Goal: Information Seeking & Learning: Learn about a topic

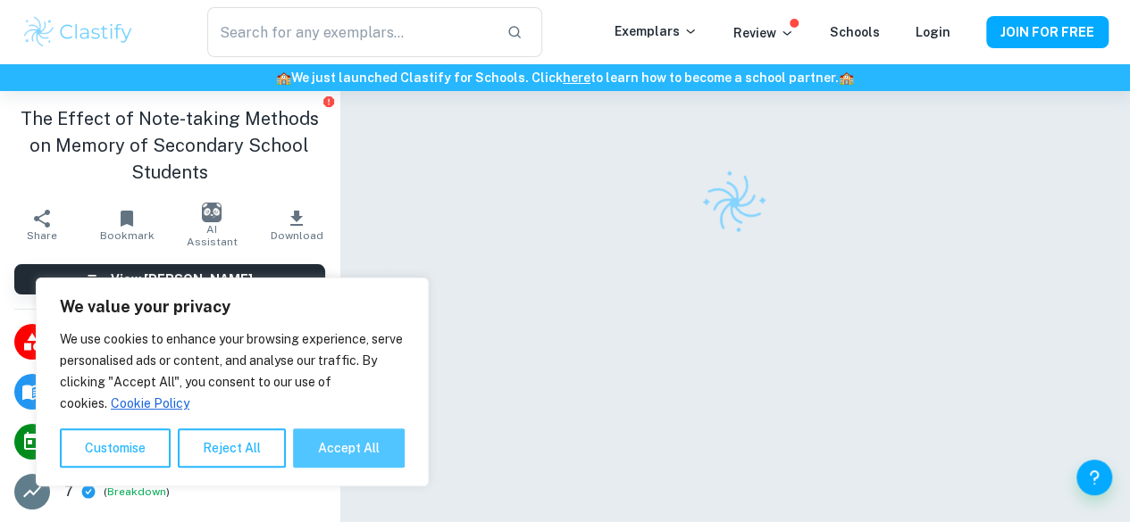
click at [384, 455] on button "Accept All" at bounding box center [349, 448] width 112 height 39
checkbox input "true"
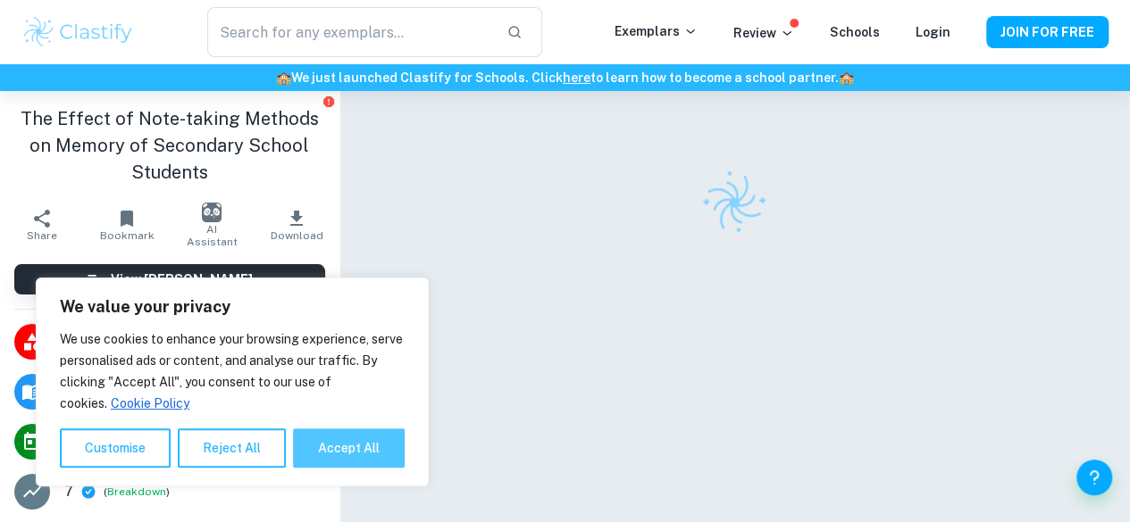
checkbox input "true"
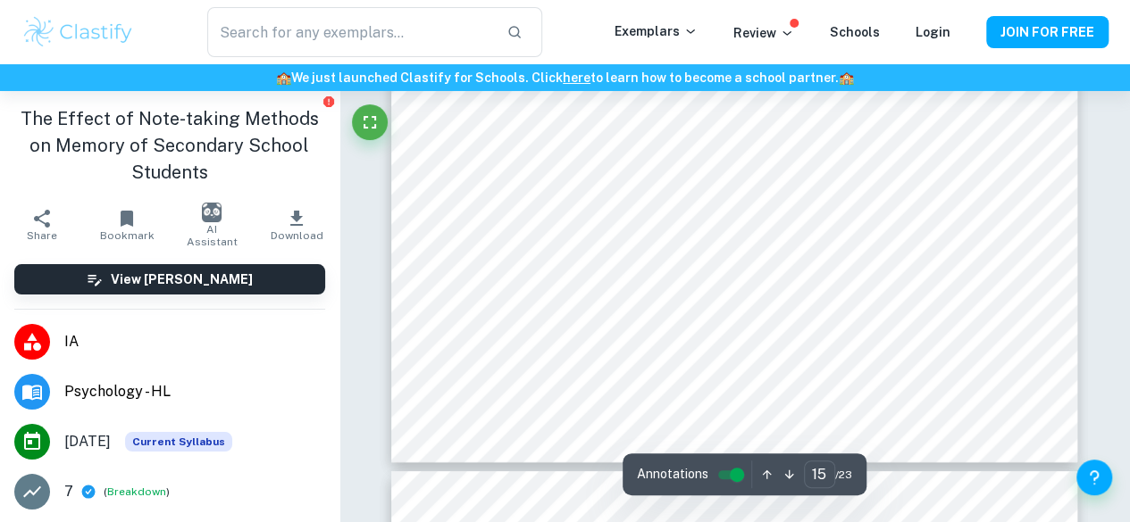
scroll to position [13556, 0]
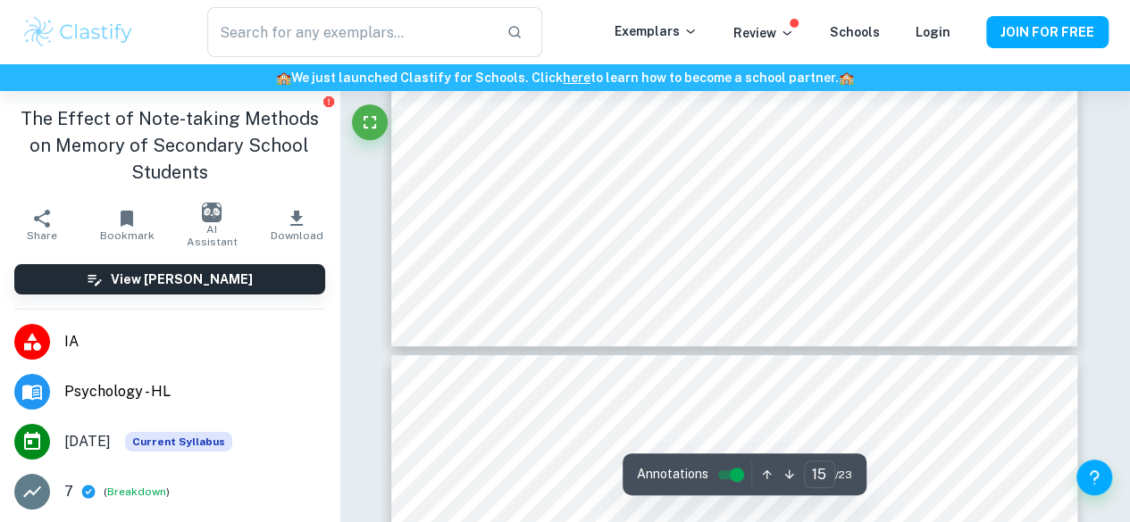
type input "16"
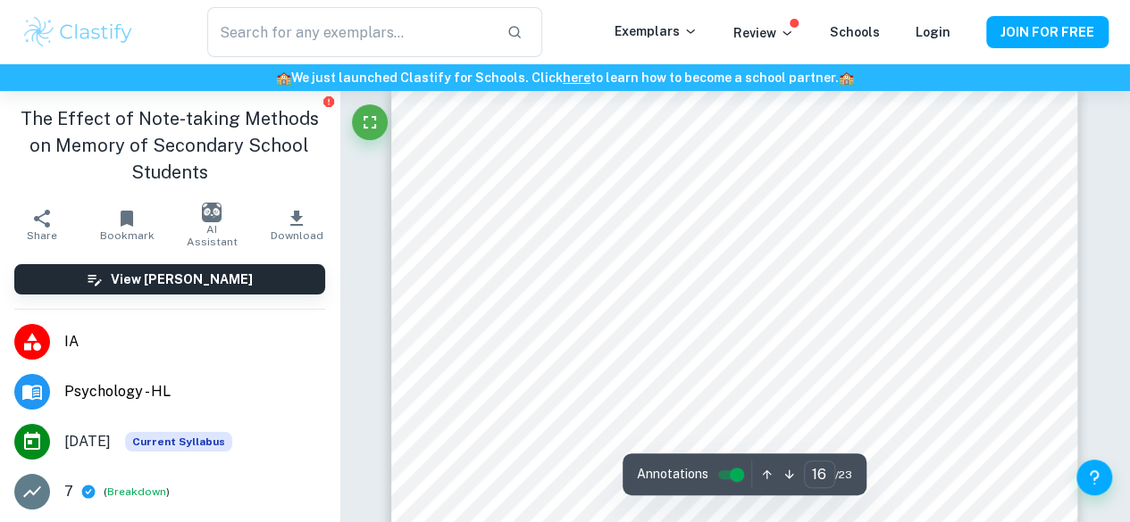
scroll to position [13913, 0]
